Goal: Information Seeking & Learning: Learn about a topic

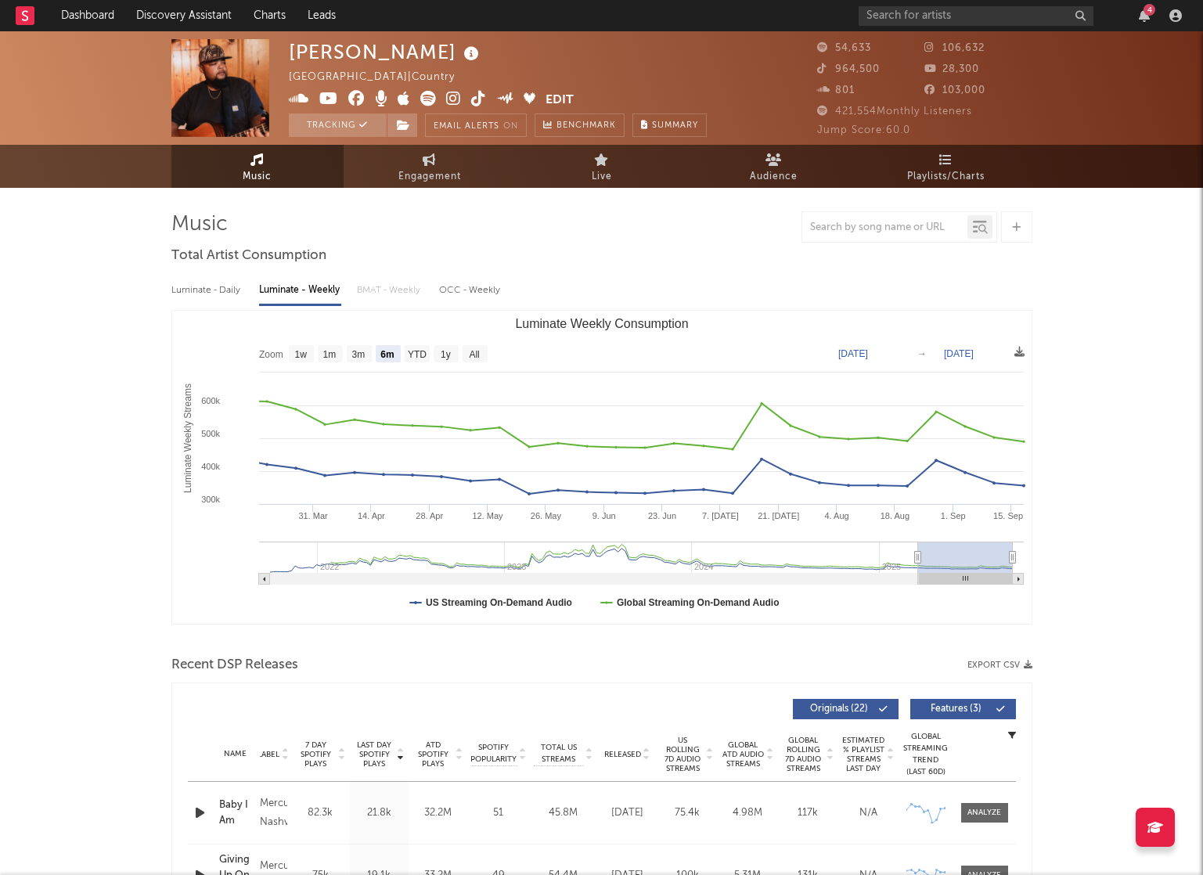
select select "6m"
click at [931, 18] on input "text" at bounding box center [976, 16] width 235 height 20
click at [83, 19] on link "Dashboard" at bounding box center [87, 15] width 75 height 31
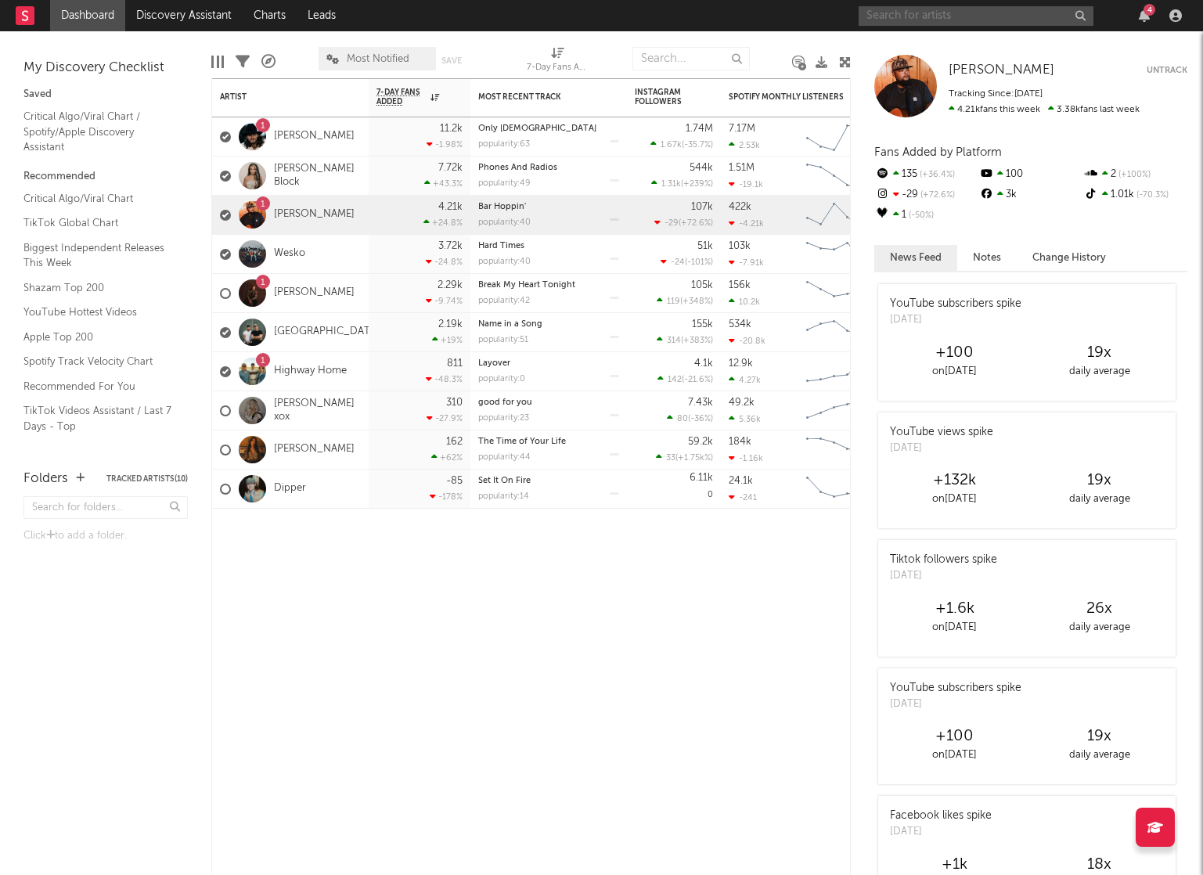
click at [978, 10] on input "text" at bounding box center [976, 16] width 235 height 20
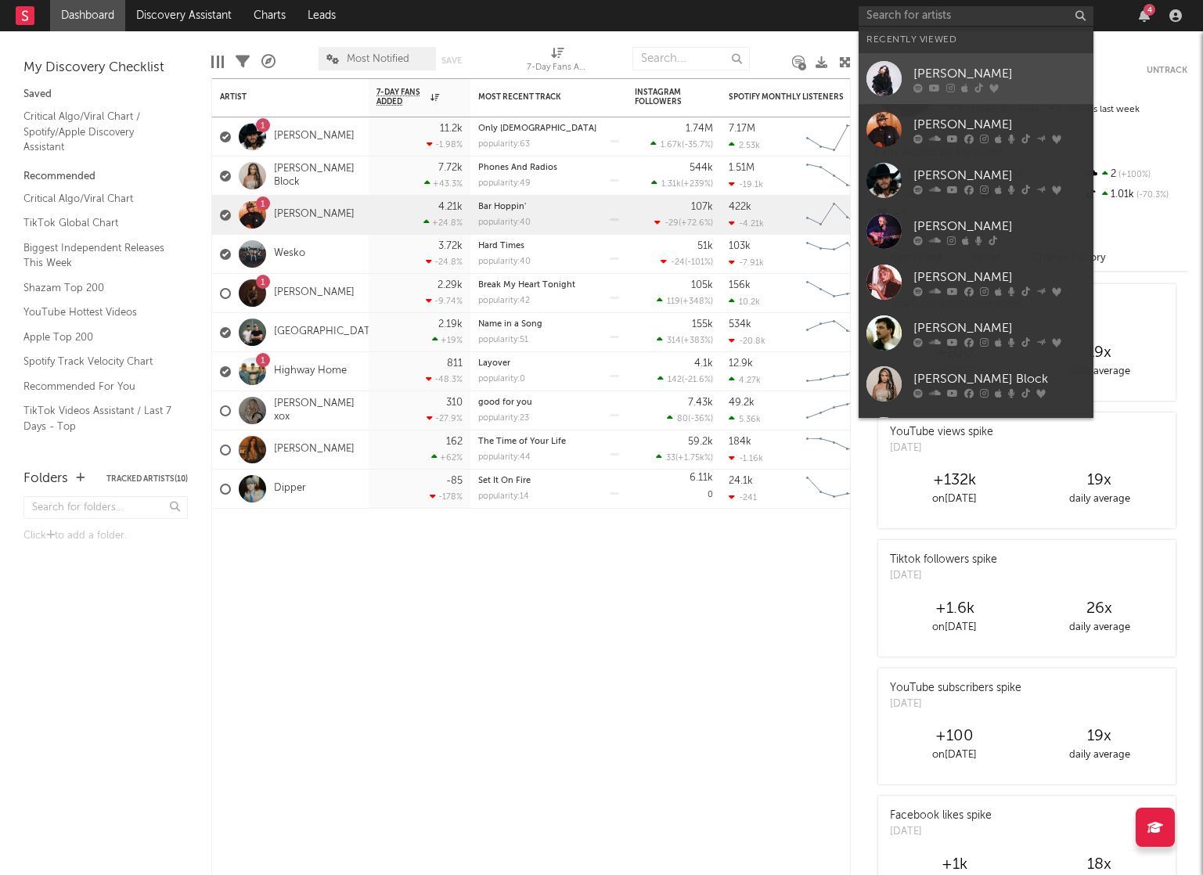
click at [1034, 76] on div "[PERSON_NAME]" at bounding box center [999, 73] width 172 height 19
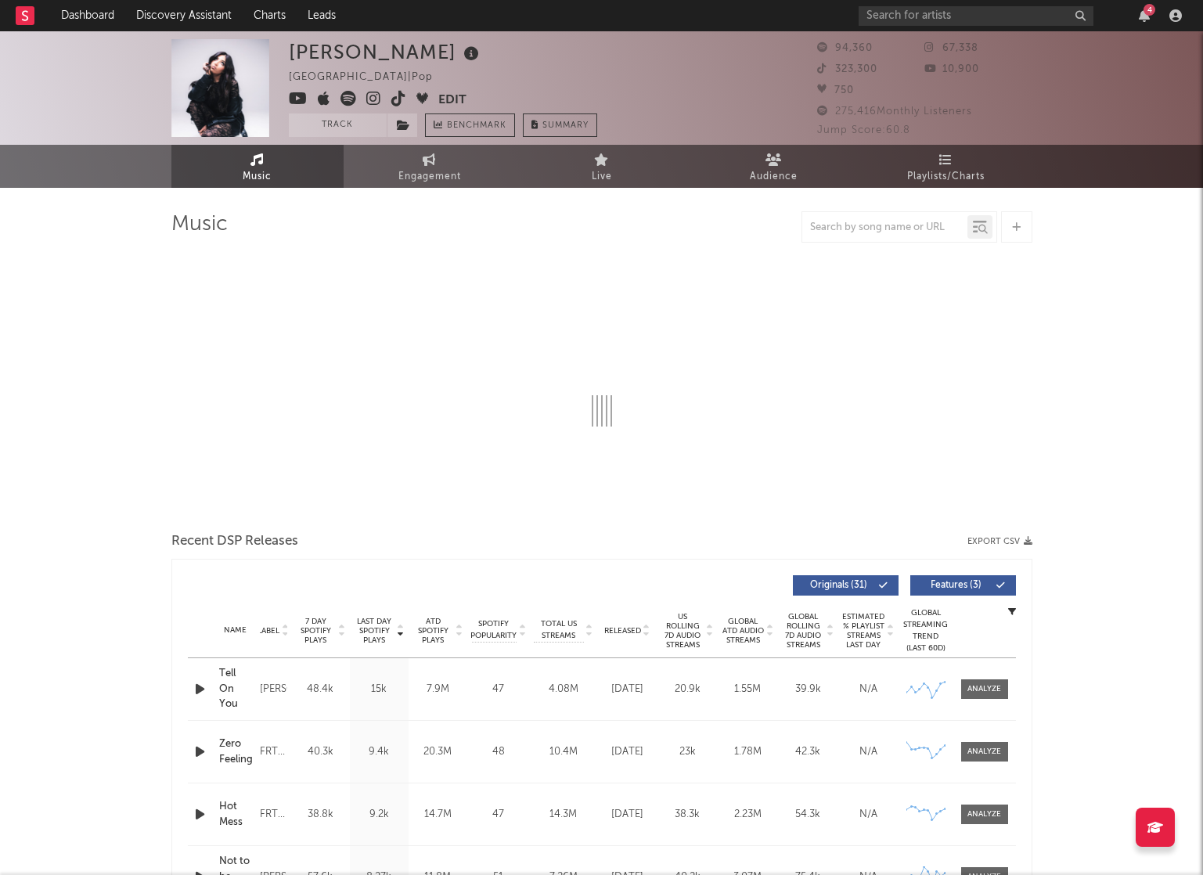
select select "6m"
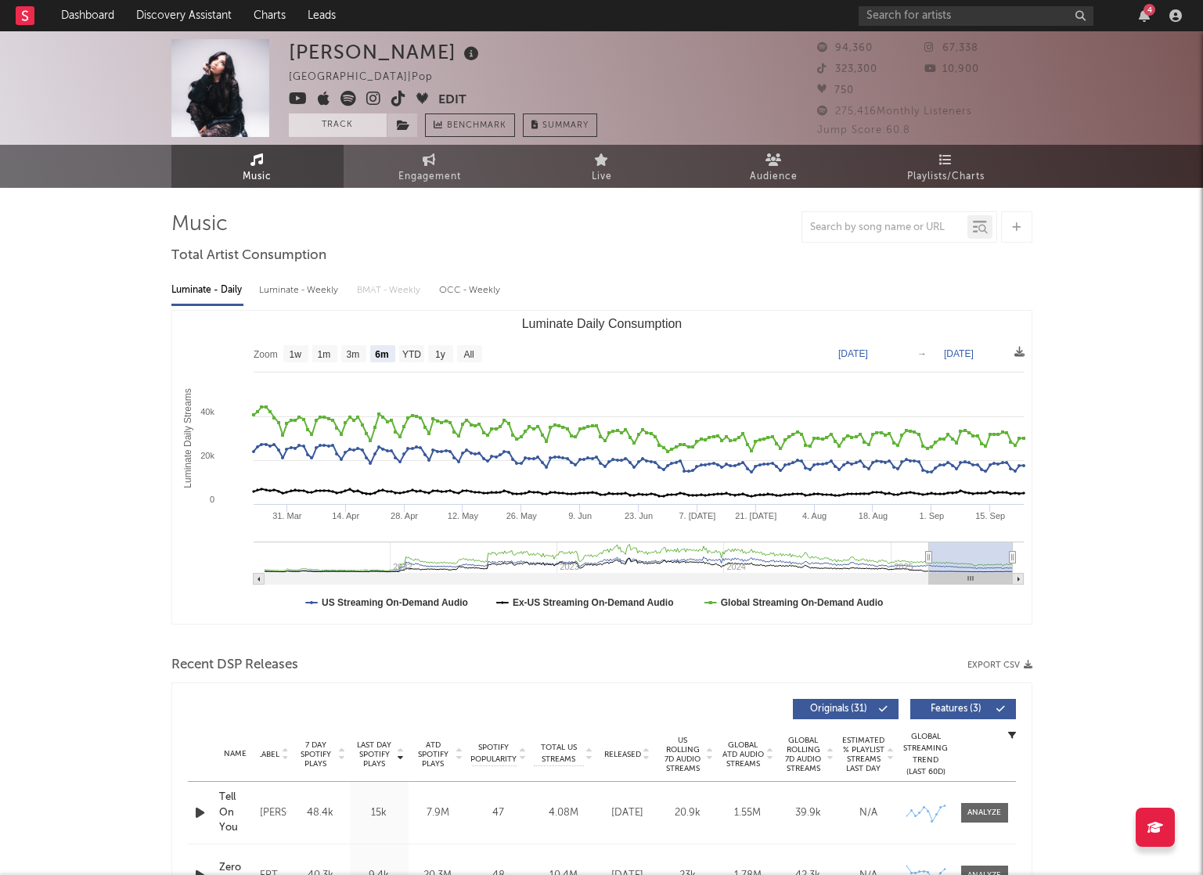
click at [330, 130] on button "Track" at bounding box center [338, 124] width 98 height 23
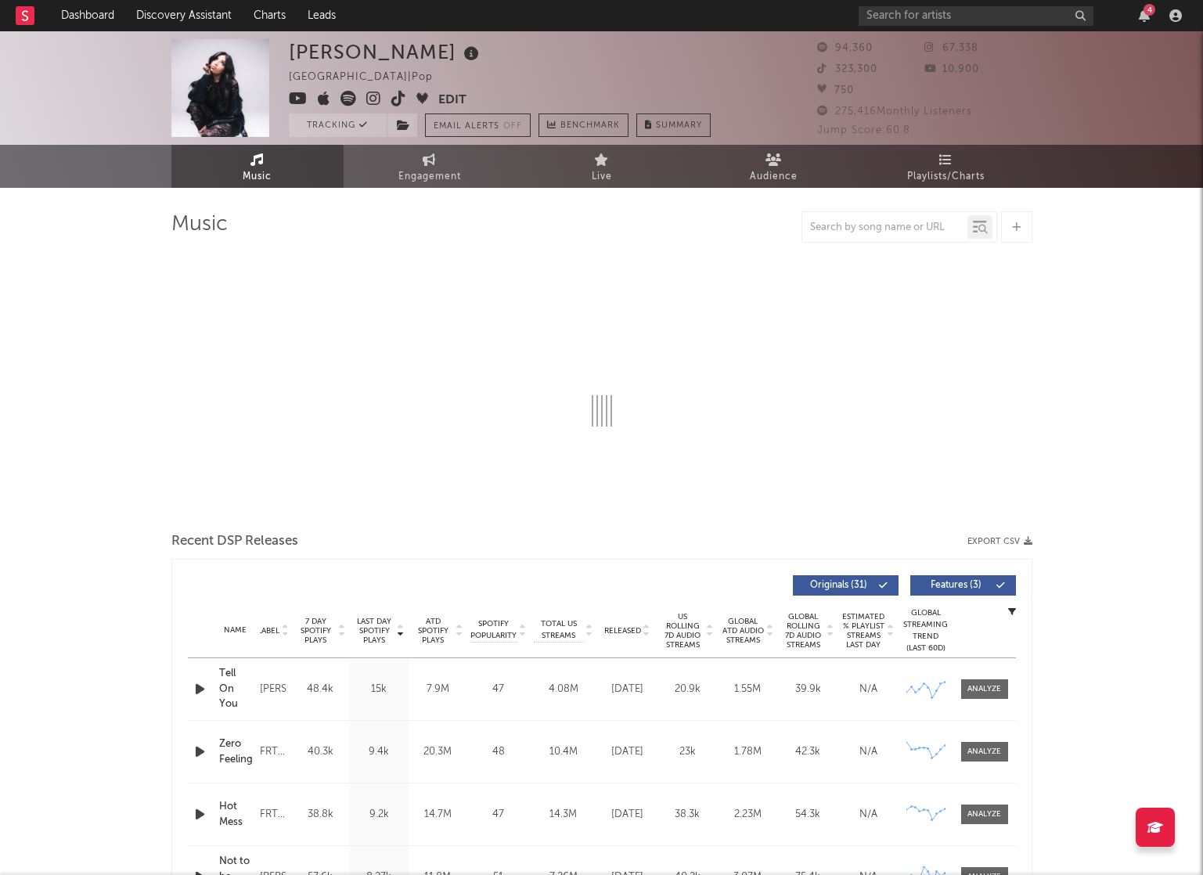
select select "6m"
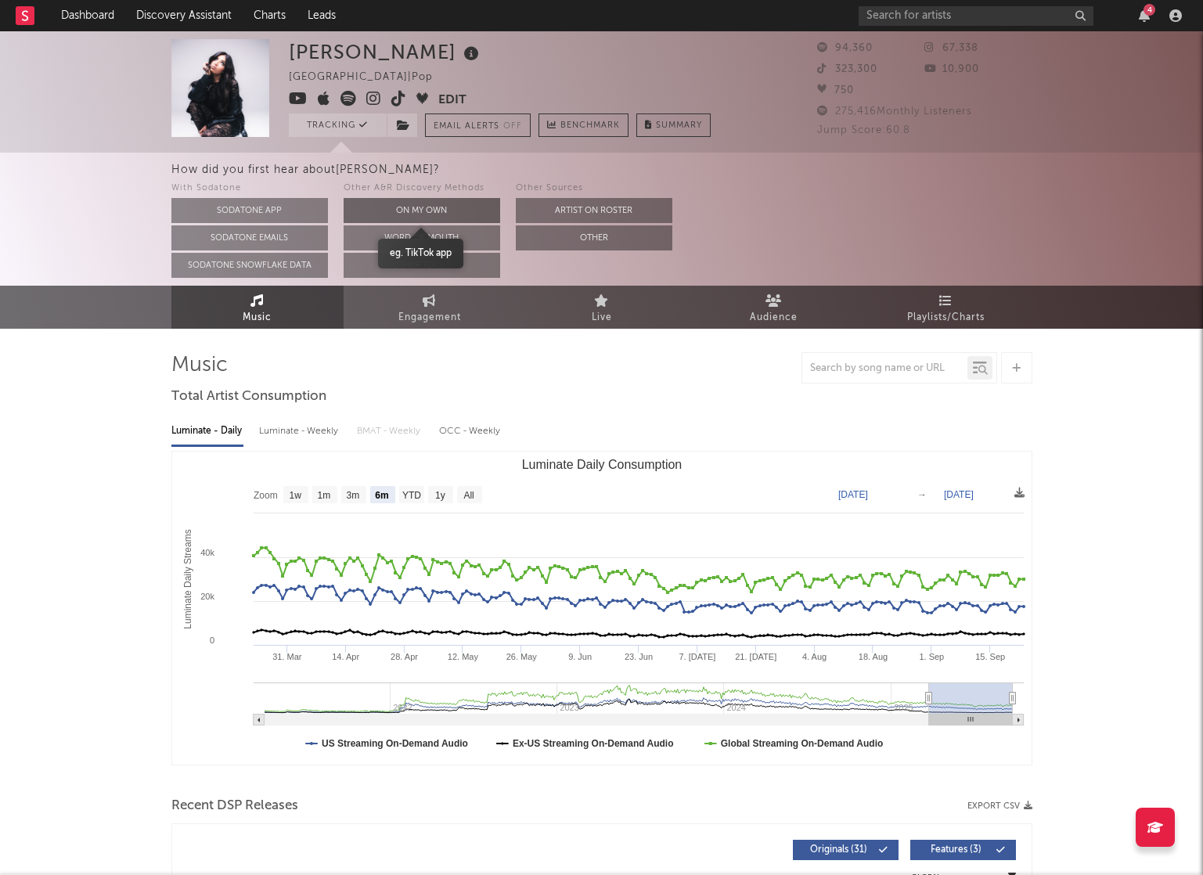
click at [438, 208] on button "On My Own" at bounding box center [422, 210] width 157 height 25
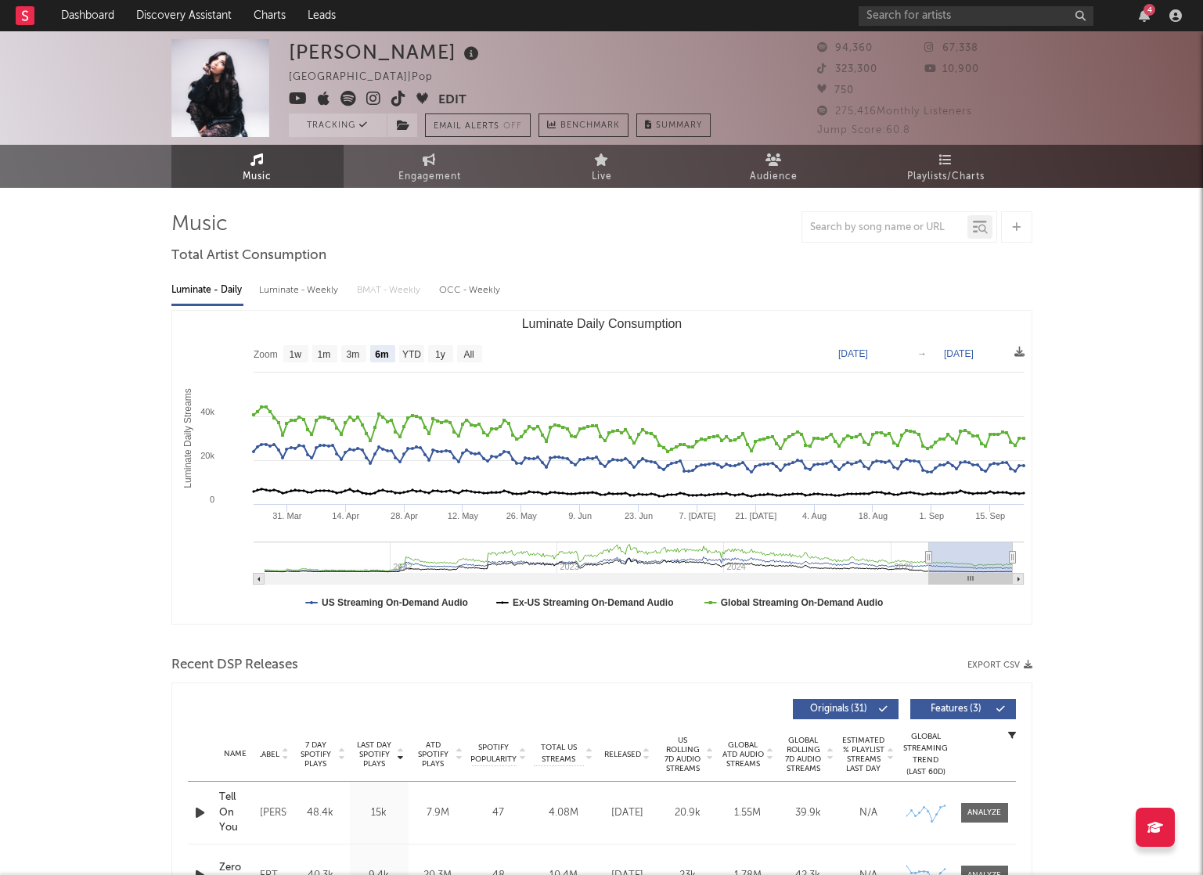
click at [301, 286] on div "Luminate - Weekly" at bounding box center [300, 290] width 82 height 27
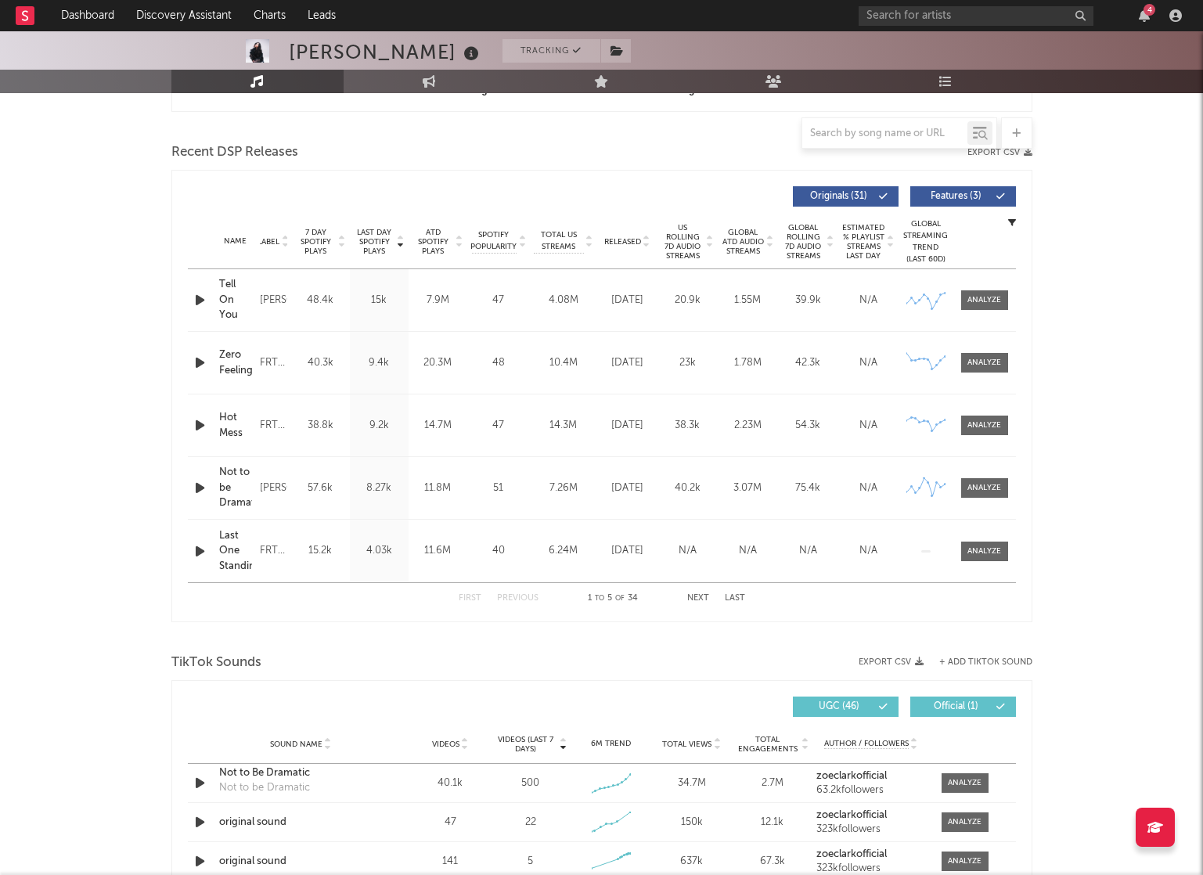
scroll to position [640, 0]
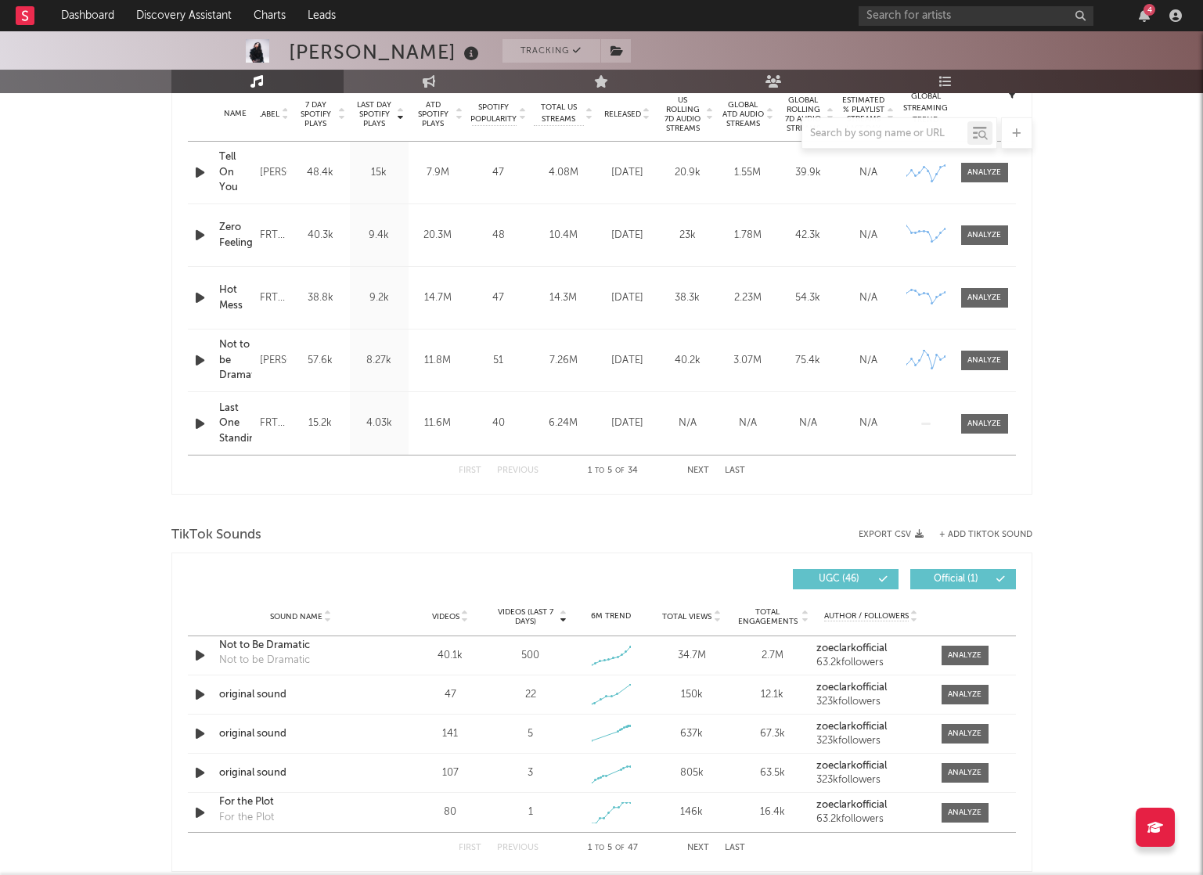
click at [702, 468] on button "Next" at bounding box center [698, 470] width 22 height 9
click at [469, 467] on button "First" at bounding box center [470, 470] width 23 height 9
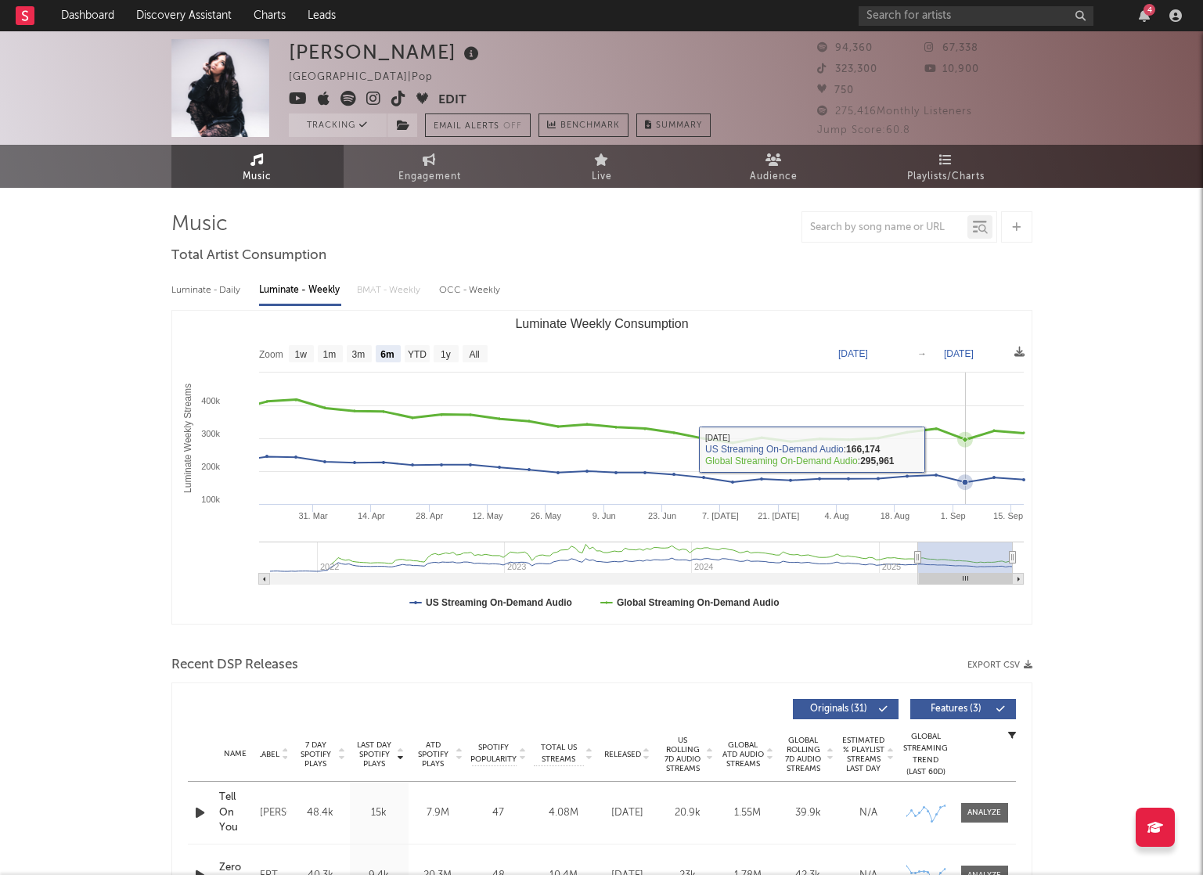
scroll to position [0, 0]
click at [444, 350] on text "1y" at bounding box center [446, 354] width 10 height 11
select select "1y"
type input "[DATE]"
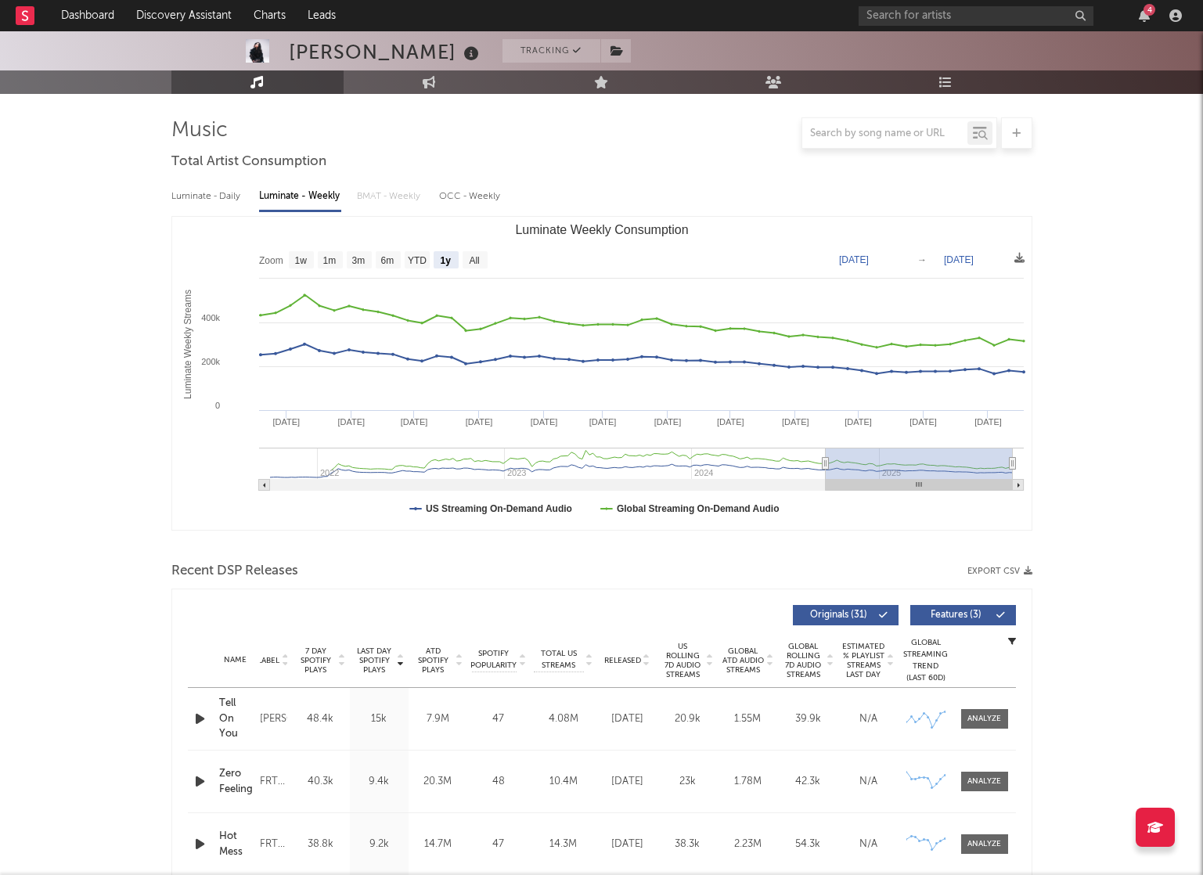
scroll to position [95, 0]
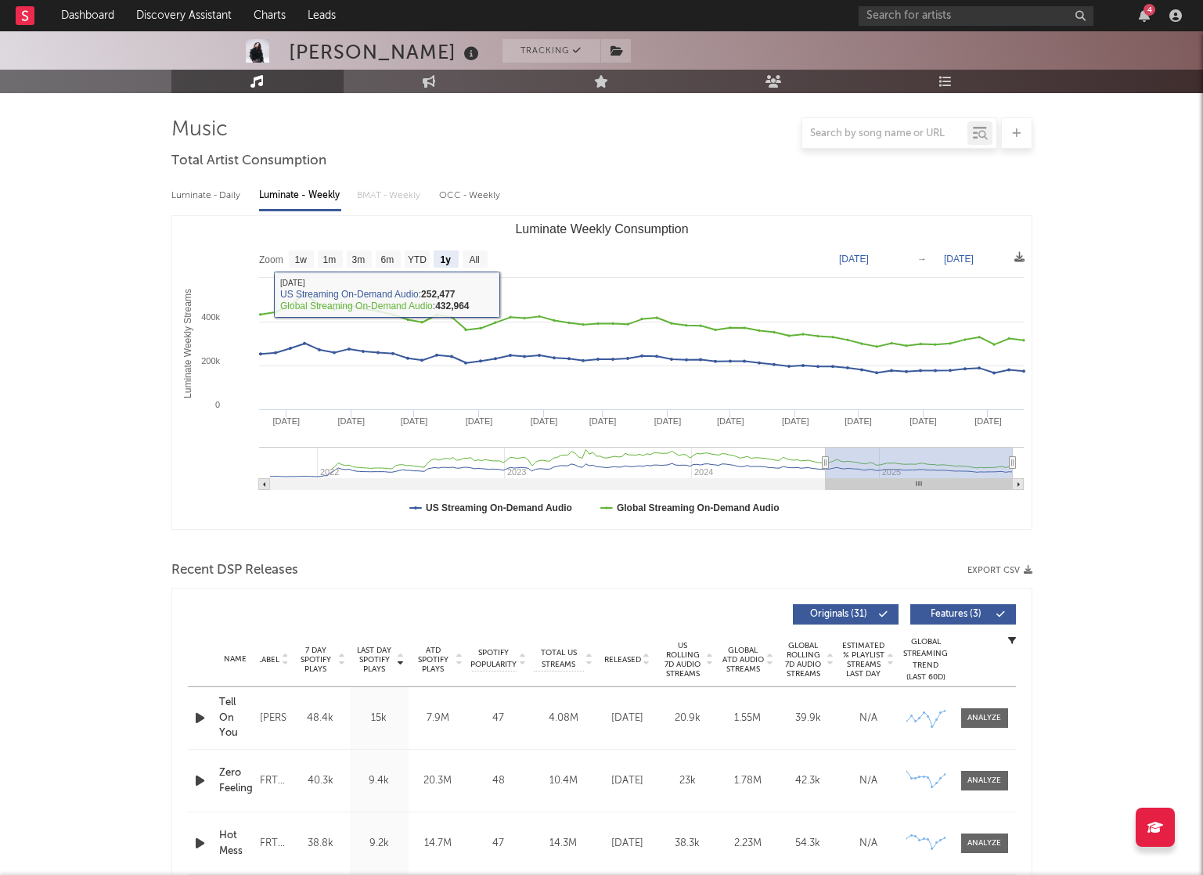
click at [196, 195] on div "Luminate - Daily" at bounding box center [207, 195] width 72 height 27
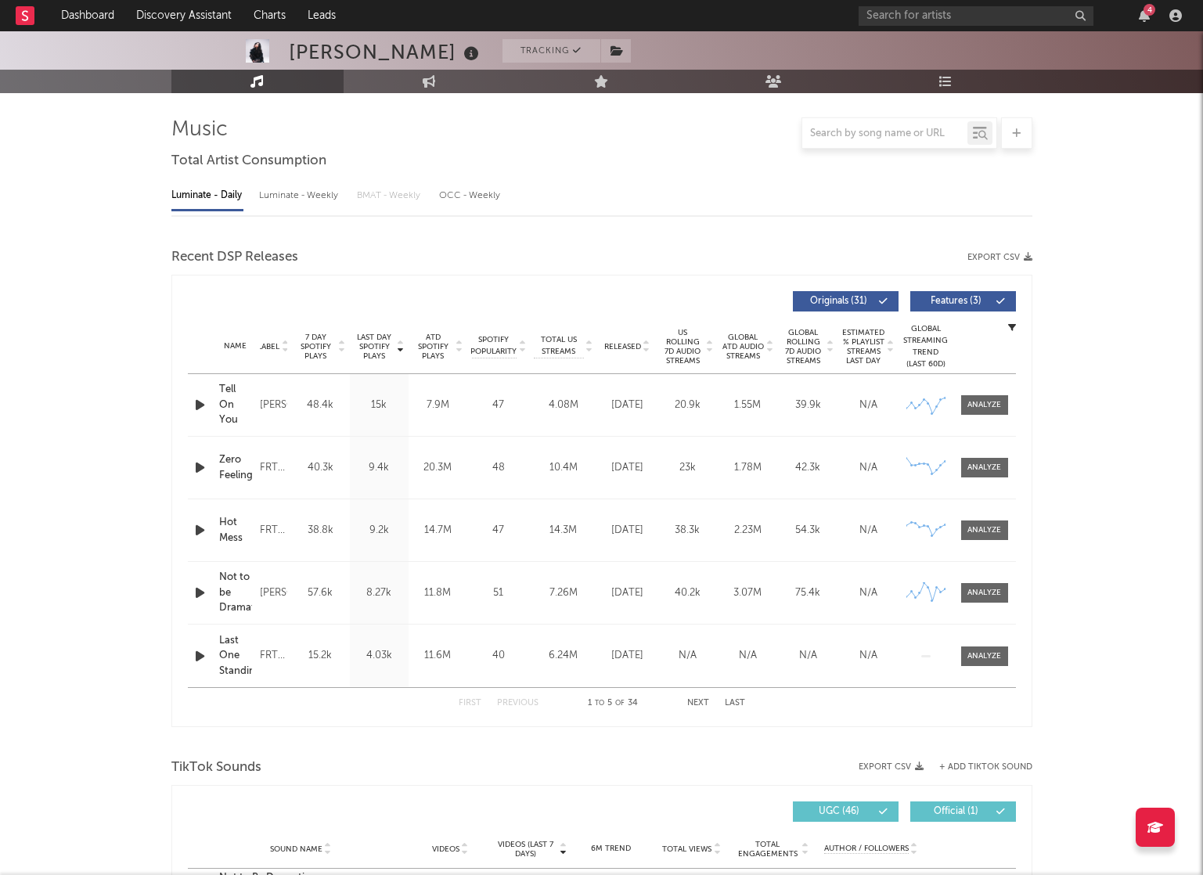
select select "6m"
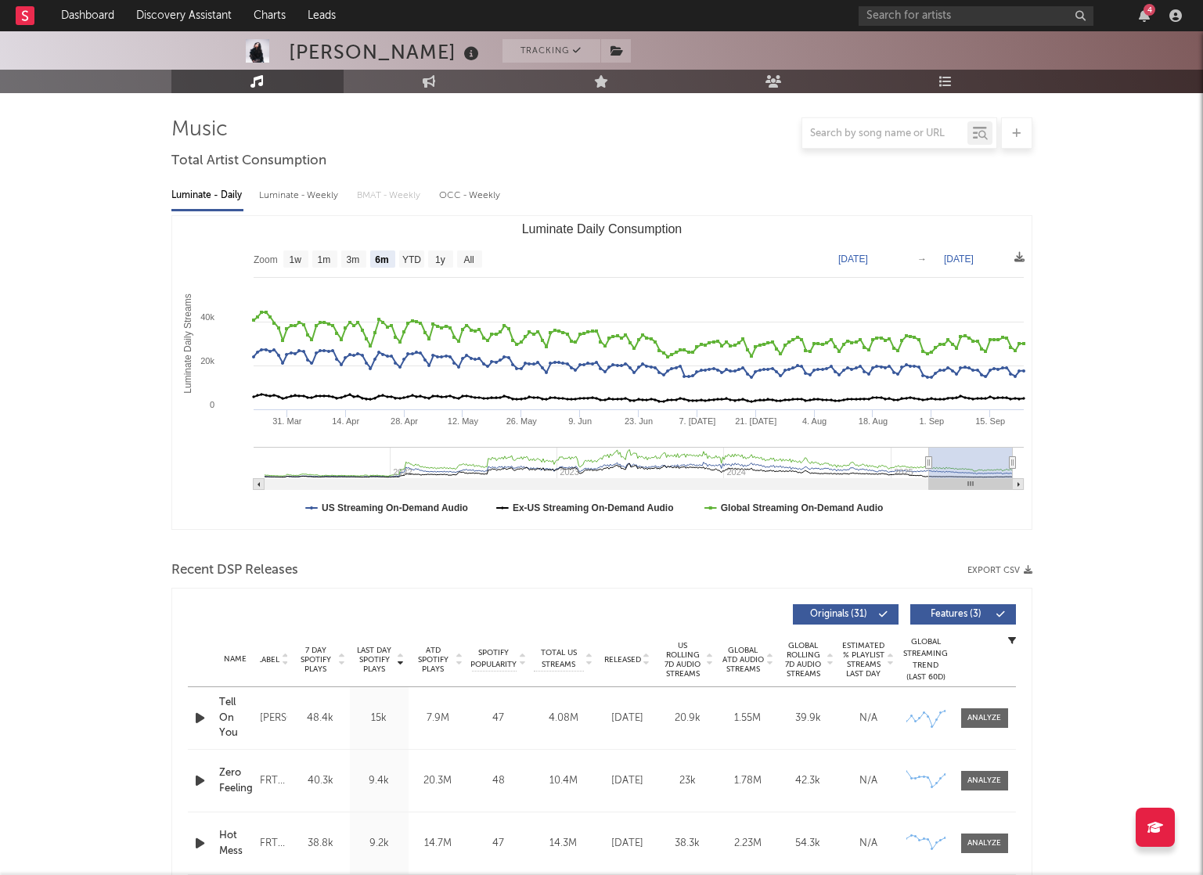
click at [291, 193] on div "Luminate - Weekly" at bounding box center [300, 195] width 82 height 27
select select "6m"
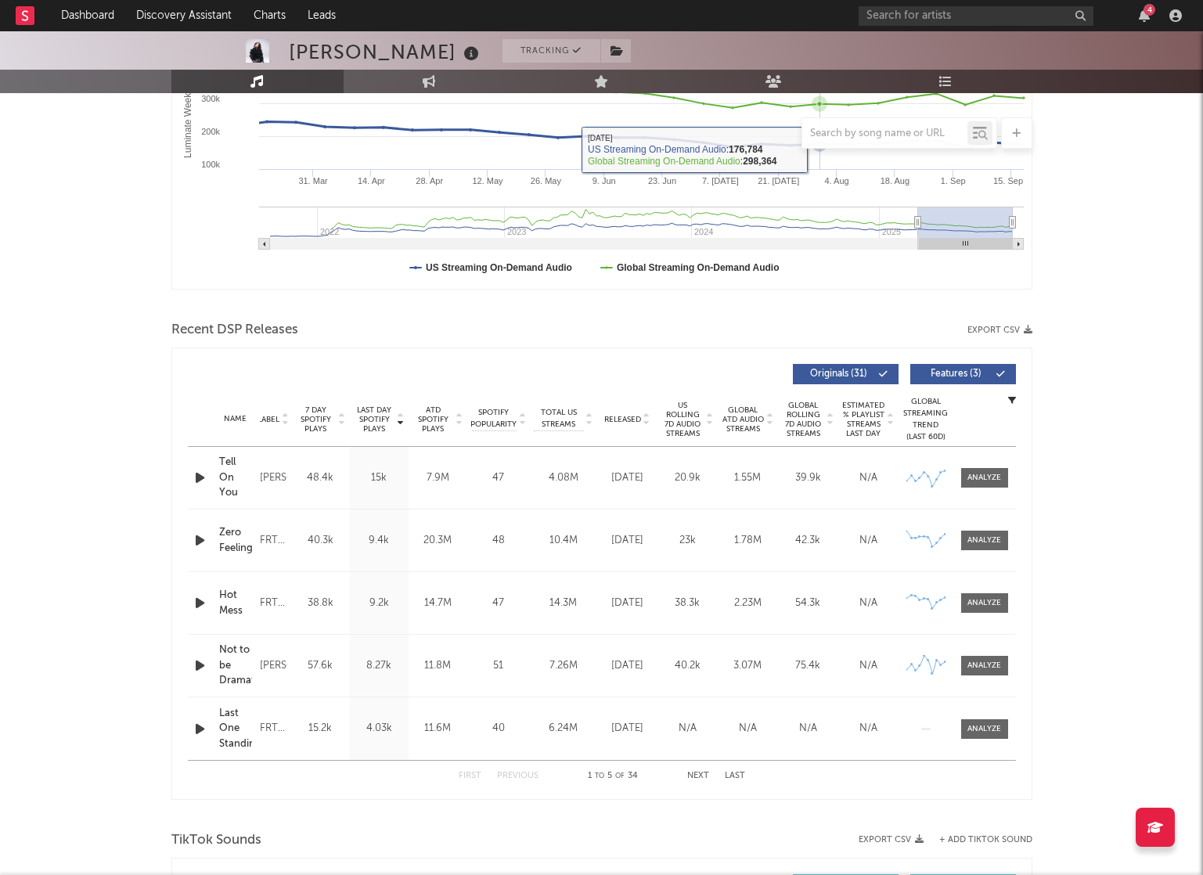
scroll to position [546, 0]
